Goal: Task Accomplishment & Management: Manage account settings

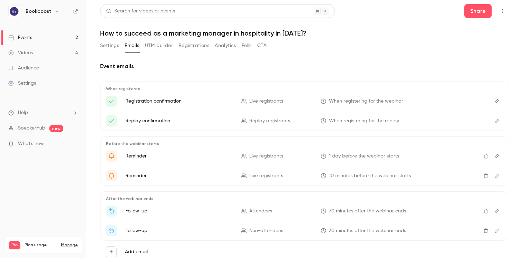
click at [158, 44] on button "UTM builder" at bounding box center [159, 45] width 28 height 11
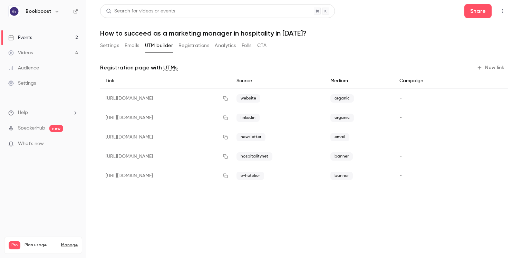
click at [194, 46] on button "Registrations" at bounding box center [194, 45] width 31 height 11
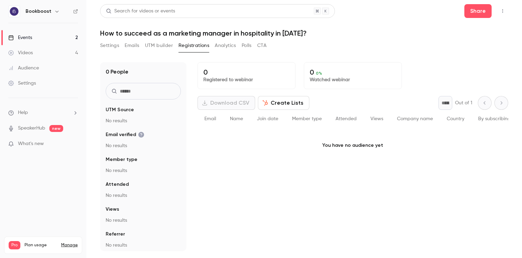
scroll to position [3, 0]
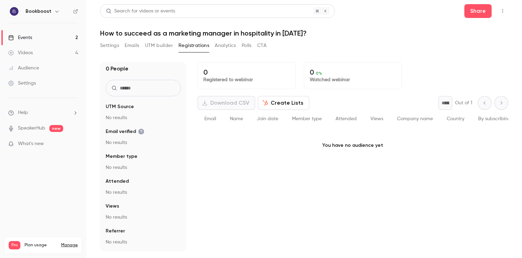
click at [52, 41] on link "Events 2" at bounding box center [43, 37] width 86 height 15
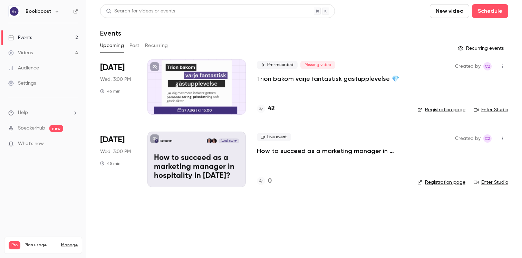
click at [297, 81] on p "Trion bakom varje fantastisk gästupplevelse 💎" at bounding box center [328, 79] width 142 height 8
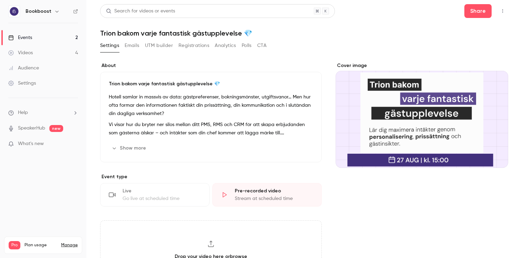
click at [185, 48] on button "Registrations" at bounding box center [194, 45] width 31 height 11
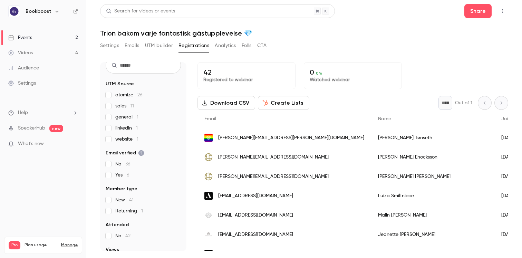
click at [111, 46] on button "Settings" at bounding box center [109, 45] width 19 height 11
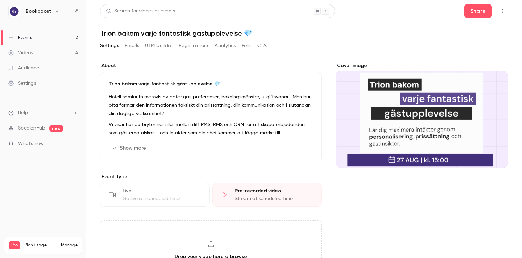
click at [161, 193] on div "Live" at bounding box center [162, 191] width 78 height 7
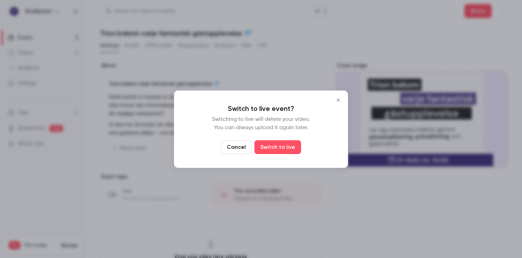
click at [336, 99] on icon "Close" at bounding box center [338, 100] width 8 height 6
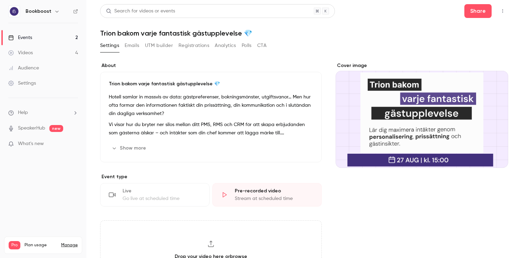
click at [160, 193] on div "Live" at bounding box center [162, 191] width 78 height 7
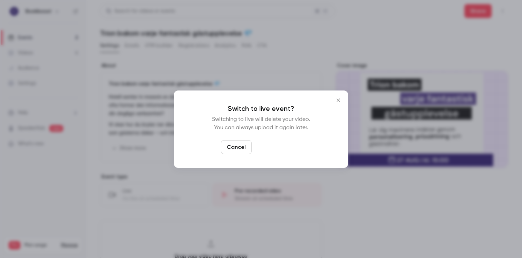
click at [275, 151] on button "Switch to live" at bounding box center [277, 147] width 47 height 14
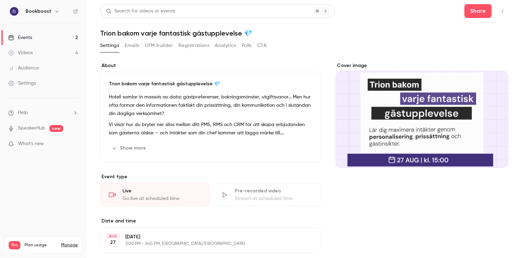
click at [37, 40] on link "Events 2" at bounding box center [43, 37] width 86 height 15
